Goal: Transaction & Acquisition: Purchase product/service

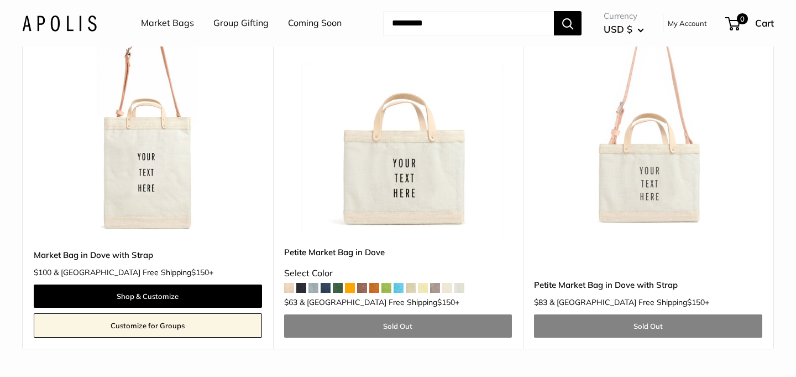
scroll to position [582, 0]
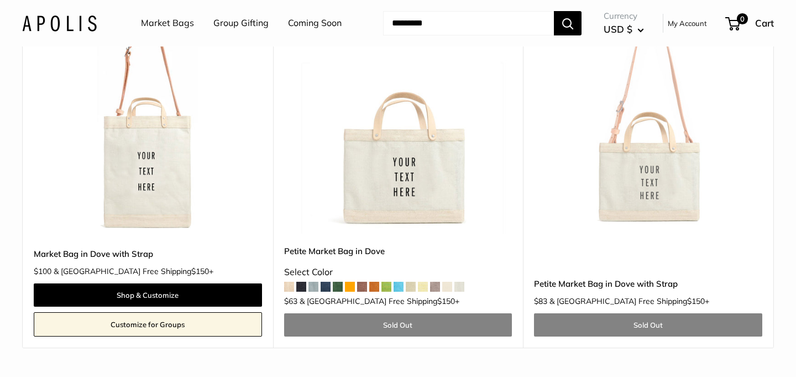
click at [0, 0] on img at bounding box center [0, 0] width 0 height 0
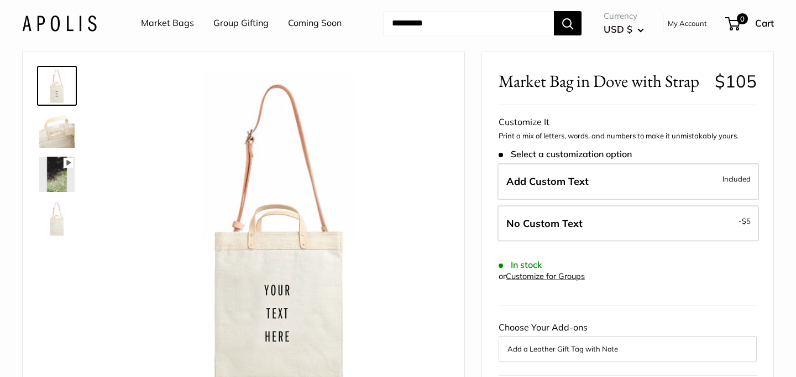
scroll to position [41, 0]
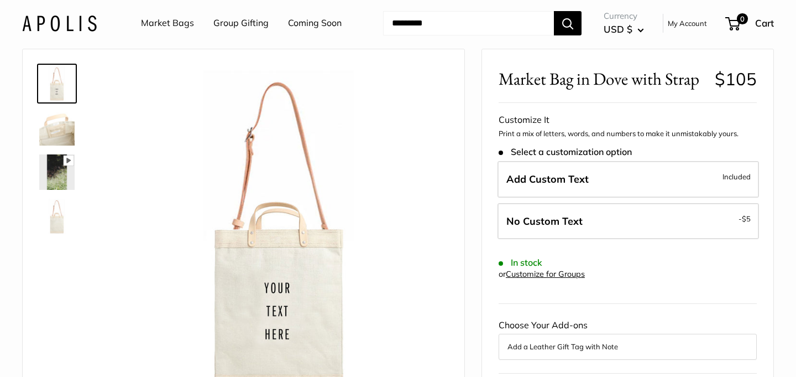
click at [52, 125] on img at bounding box center [56, 127] width 35 height 35
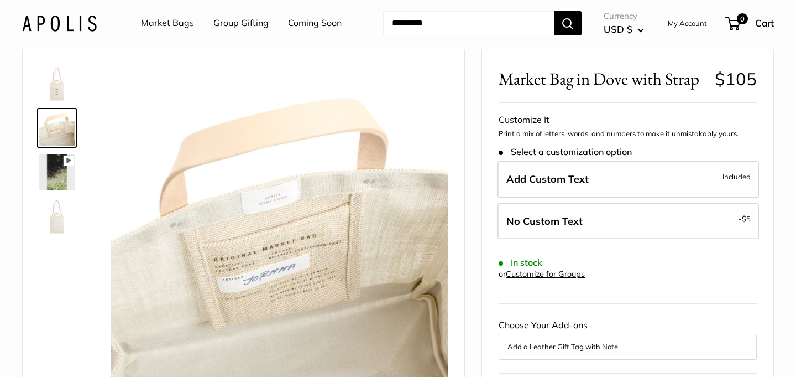
click at [56, 165] on img at bounding box center [56, 171] width 35 height 35
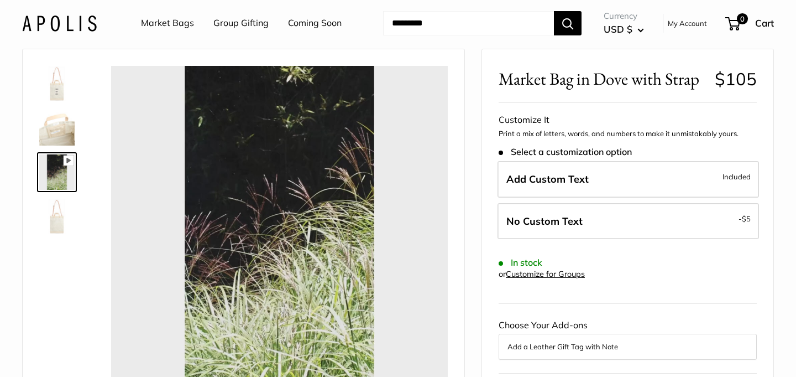
click at [59, 199] on img at bounding box center [56, 216] width 35 height 35
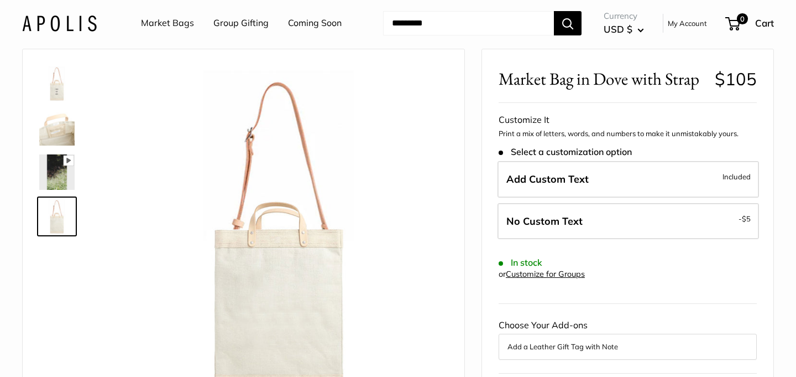
type input "*****"
click at [59, 100] on img at bounding box center [56, 83] width 35 height 35
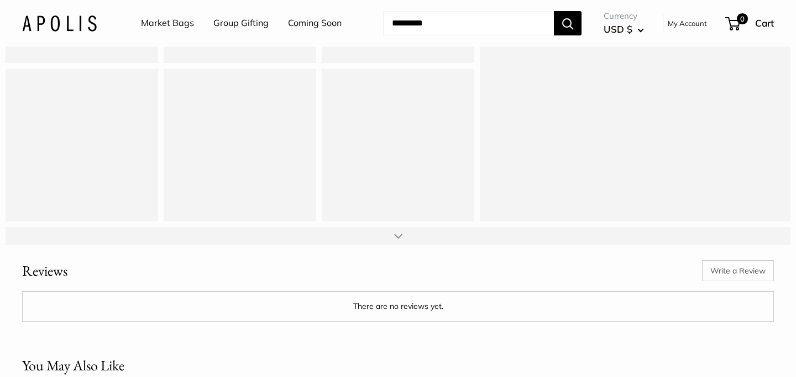
scroll to position [1455, 0]
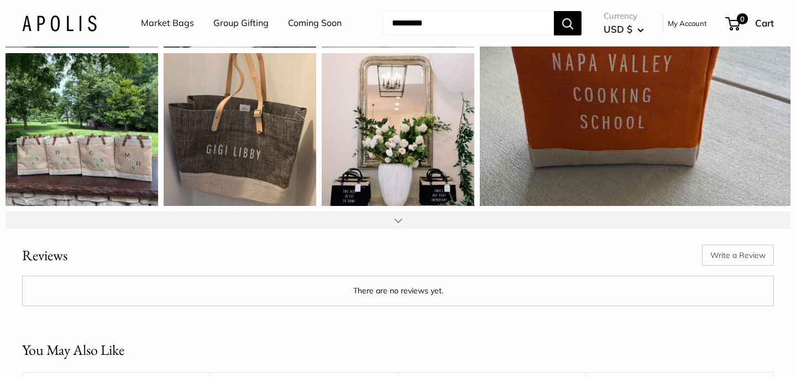
click at [390, 229] on div at bounding box center [398, 220] width 785 height 18
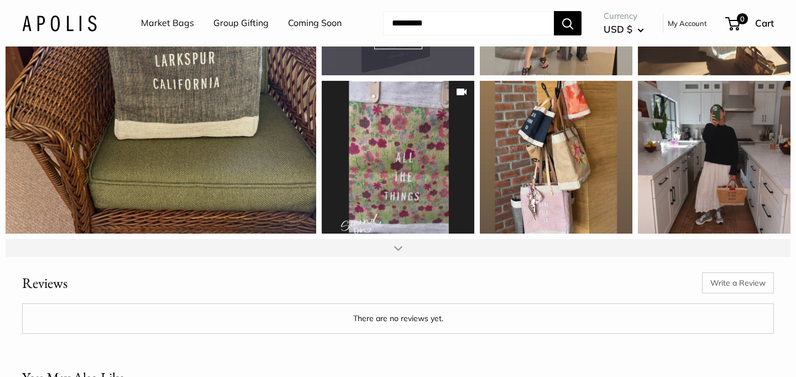
scroll to position [1739, 0]
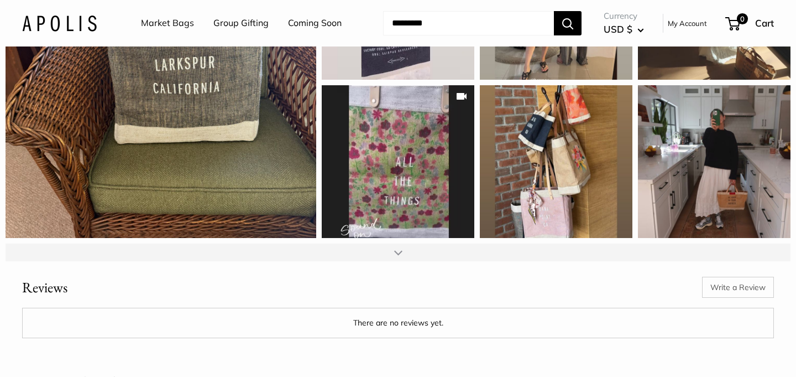
click at [386, 261] on div at bounding box center [398, 252] width 785 height 18
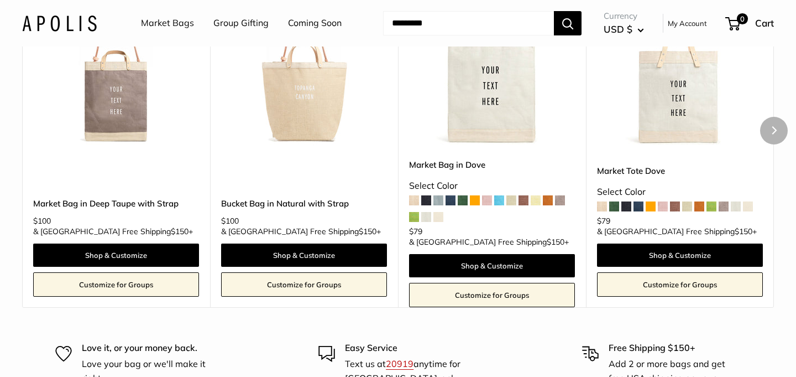
scroll to position [2496, 0]
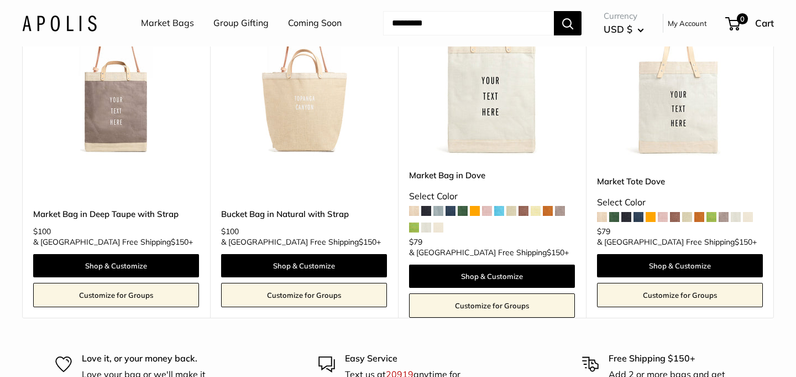
click at [155, 28] on link "Market Bags" at bounding box center [167, 23] width 53 height 17
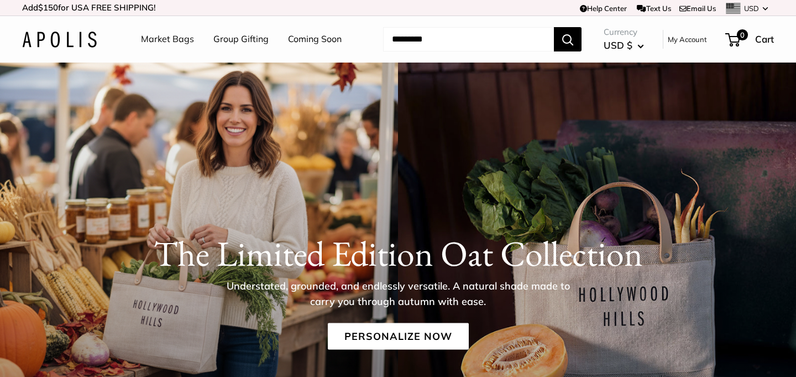
click at [174, 39] on link "Market Bags" at bounding box center [167, 39] width 53 height 17
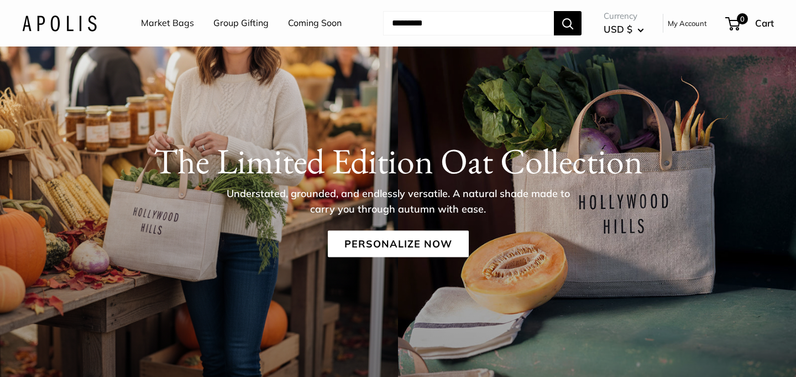
scroll to position [135, 0]
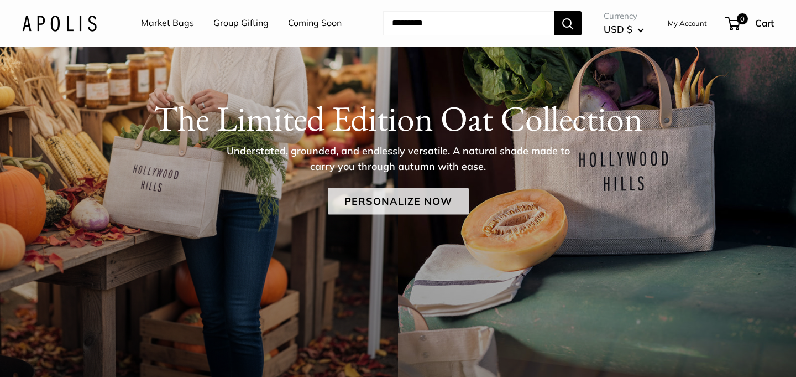
click at [382, 203] on link "Personalize Now" at bounding box center [398, 200] width 141 height 27
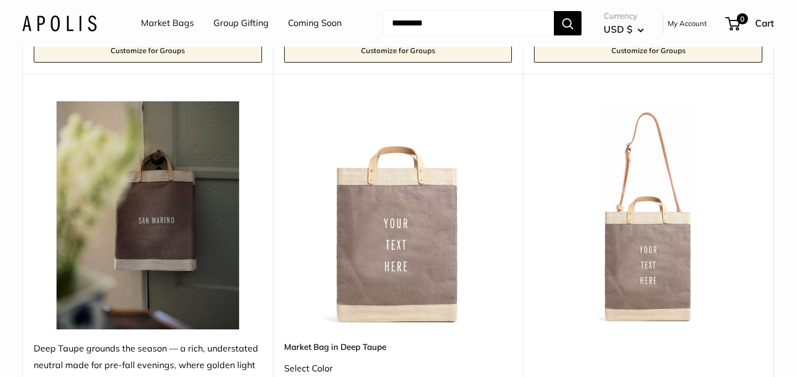
scroll to position [2408, 0]
